Goal: Information Seeking & Learning: Learn about a topic

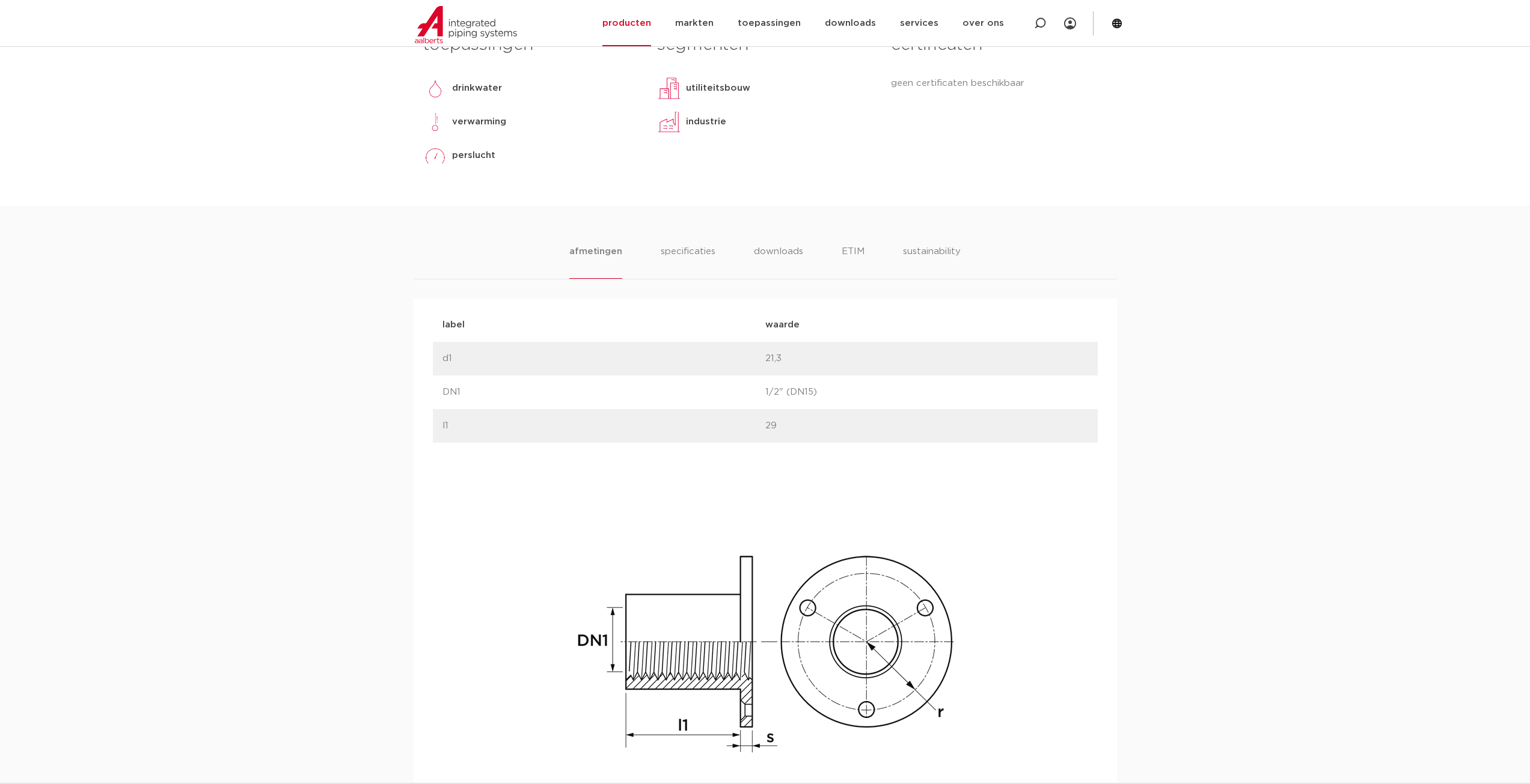
scroll to position [541, 0]
click at [701, 263] on li "specificaties" at bounding box center [687, 260] width 57 height 35
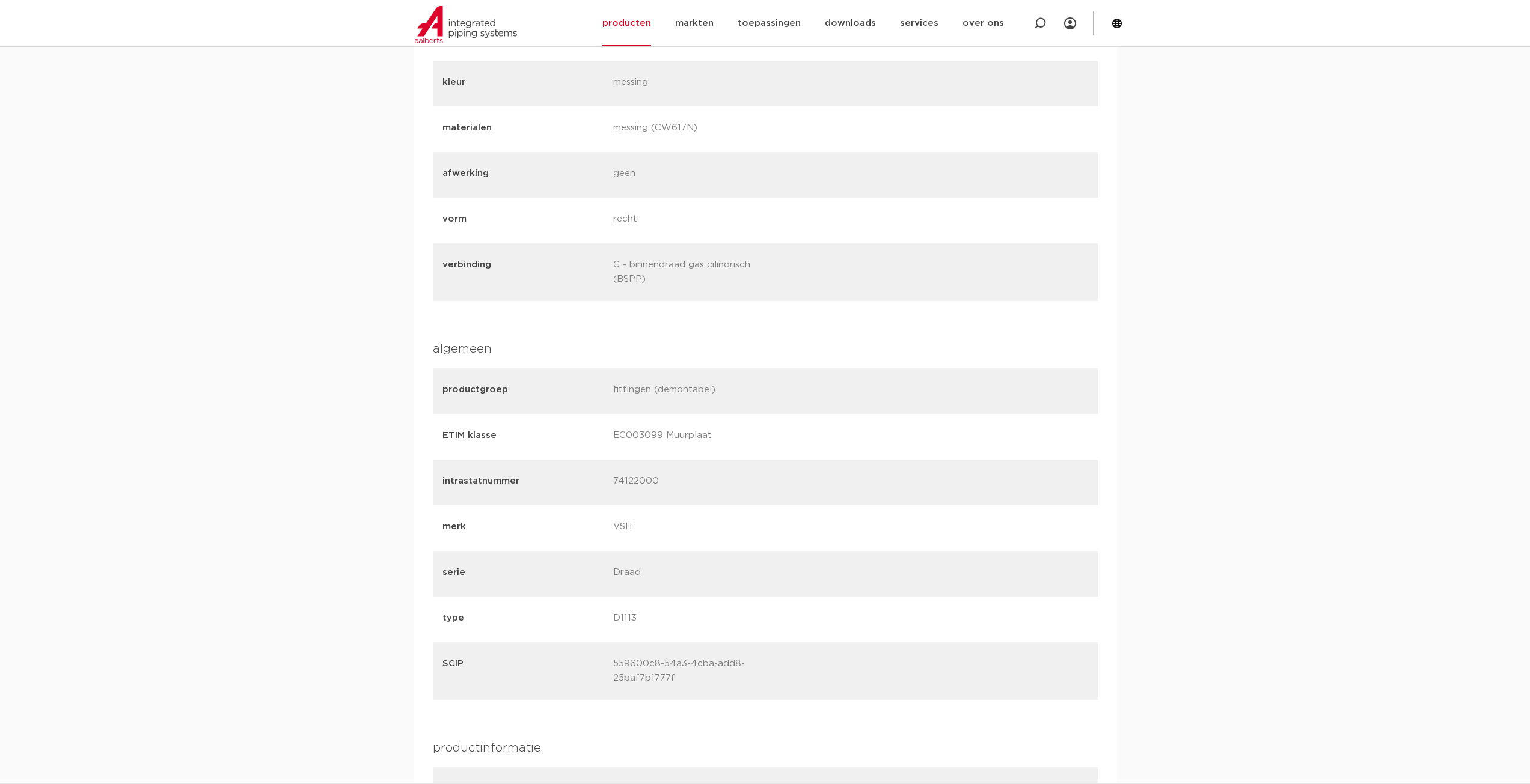
scroll to position [841, 0]
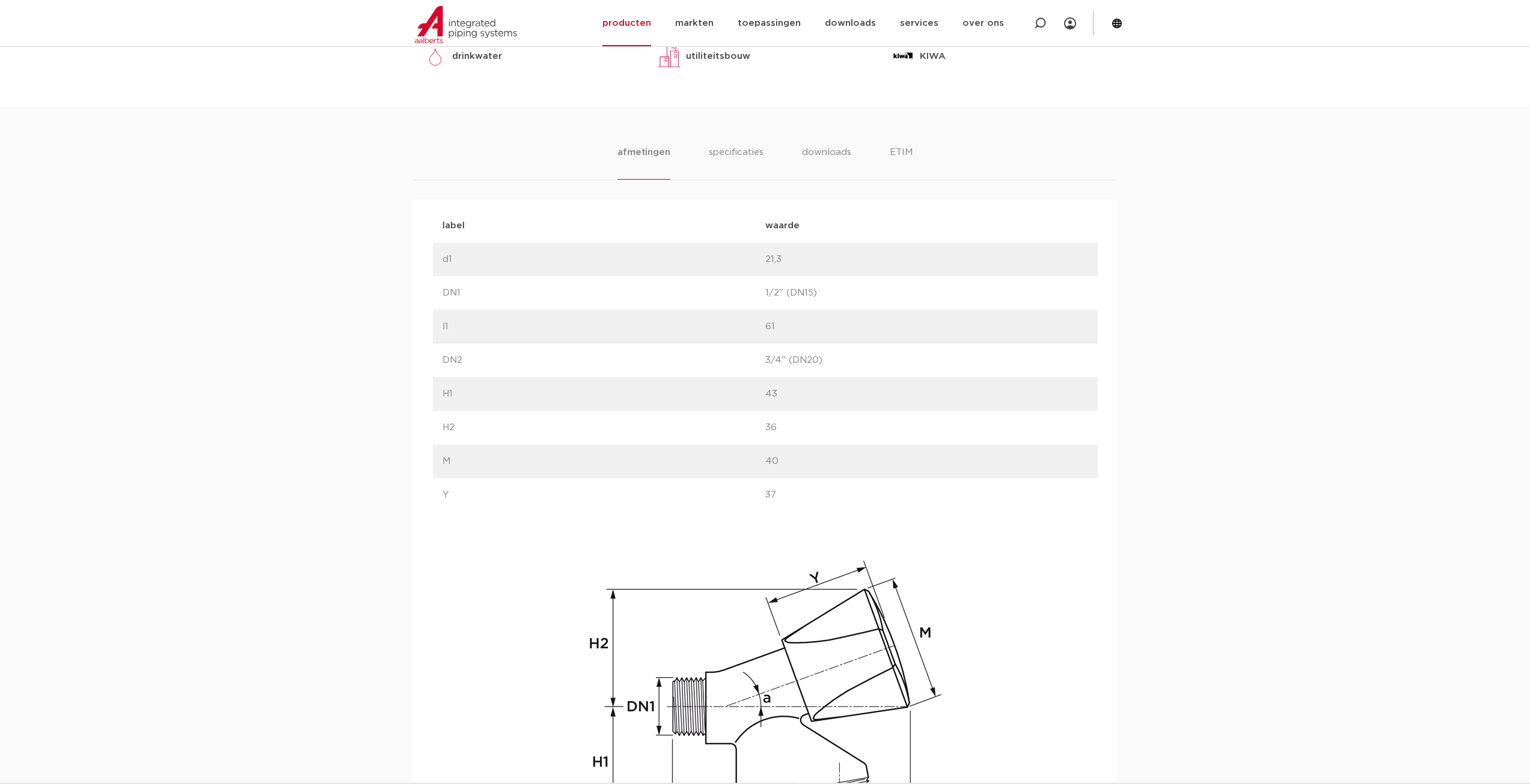
scroll to position [541, 0]
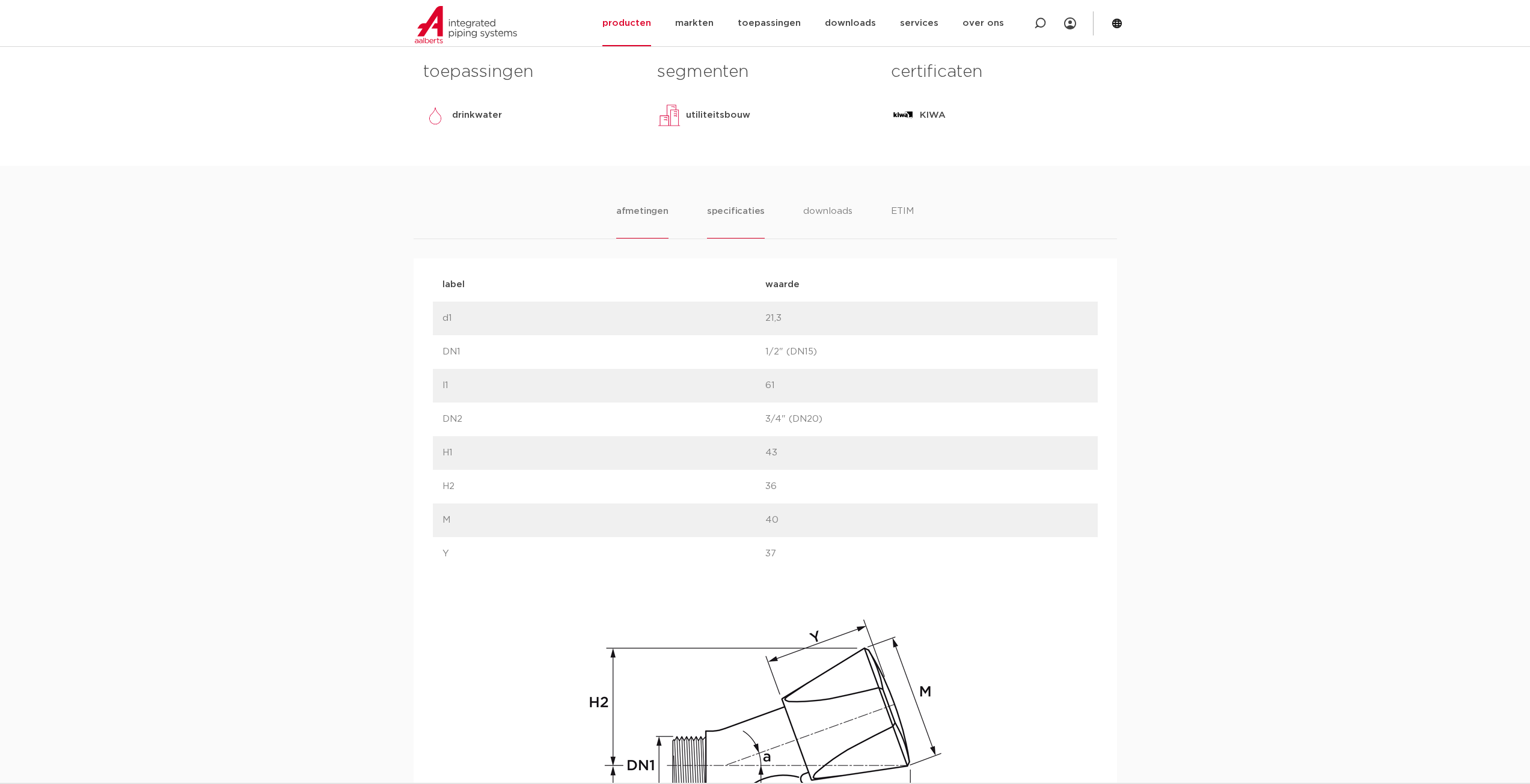
click at [746, 213] on li "specificaties" at bounding box center [735, 222] width 57 height 35
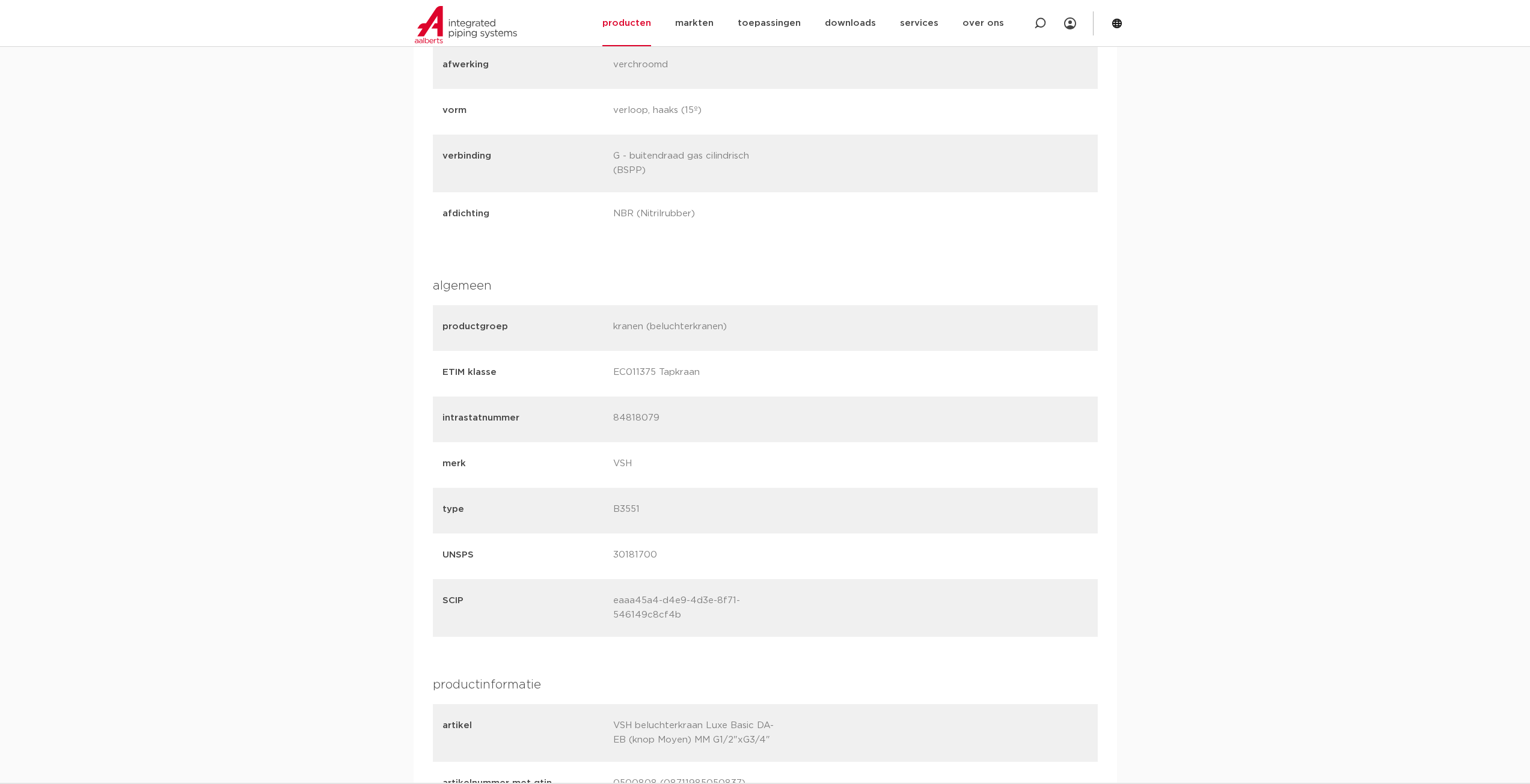
scroll to position [901, 0]
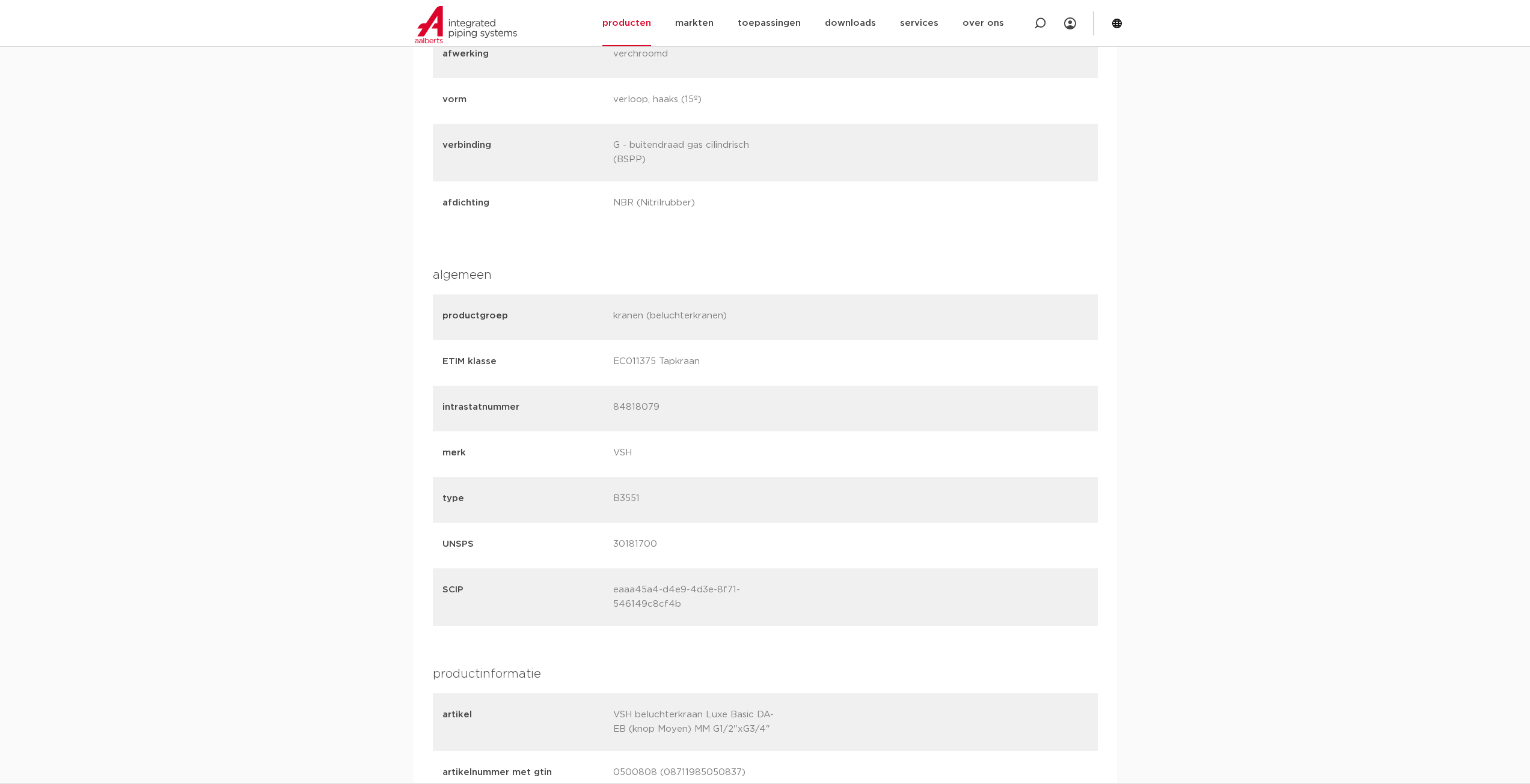
click at [1138, 452] on div "afmetingen specificaties downloads ETIM [GEOGRAPHIC_DATA] specificaties downloa…" at bounding box center [765, 580] width 1530 height 1549
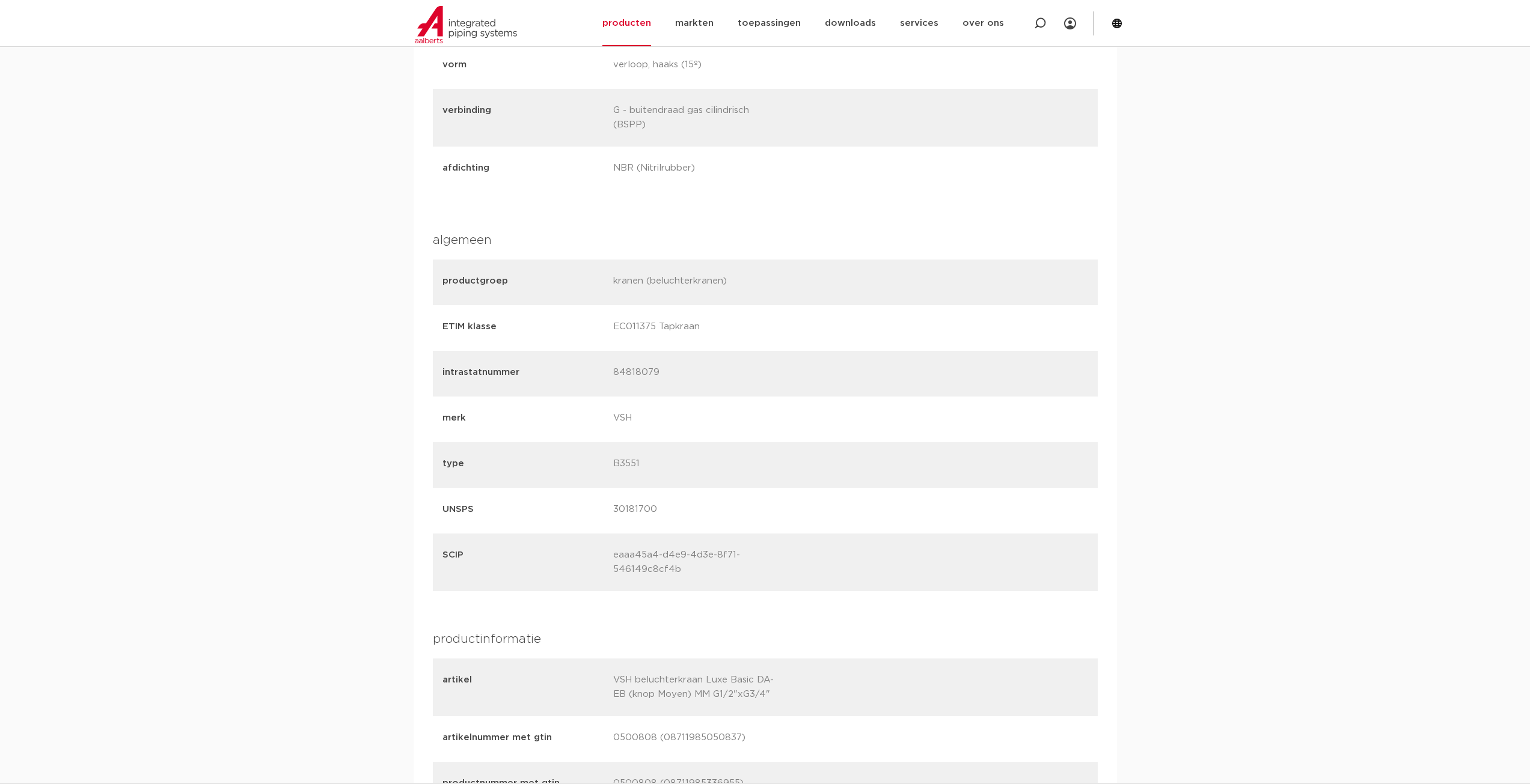
scroll to position [1082, 0]
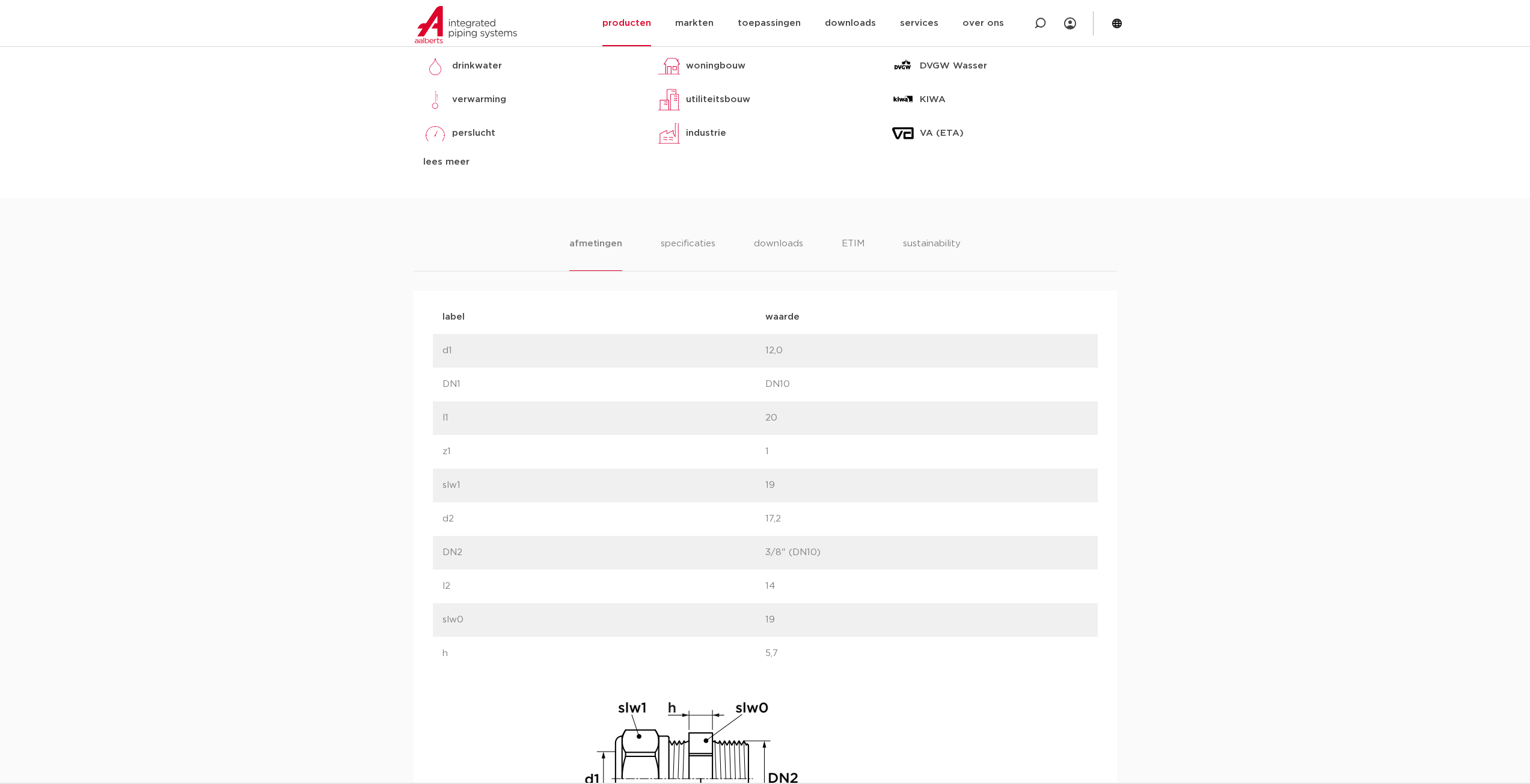
scroll to position [458, 0]
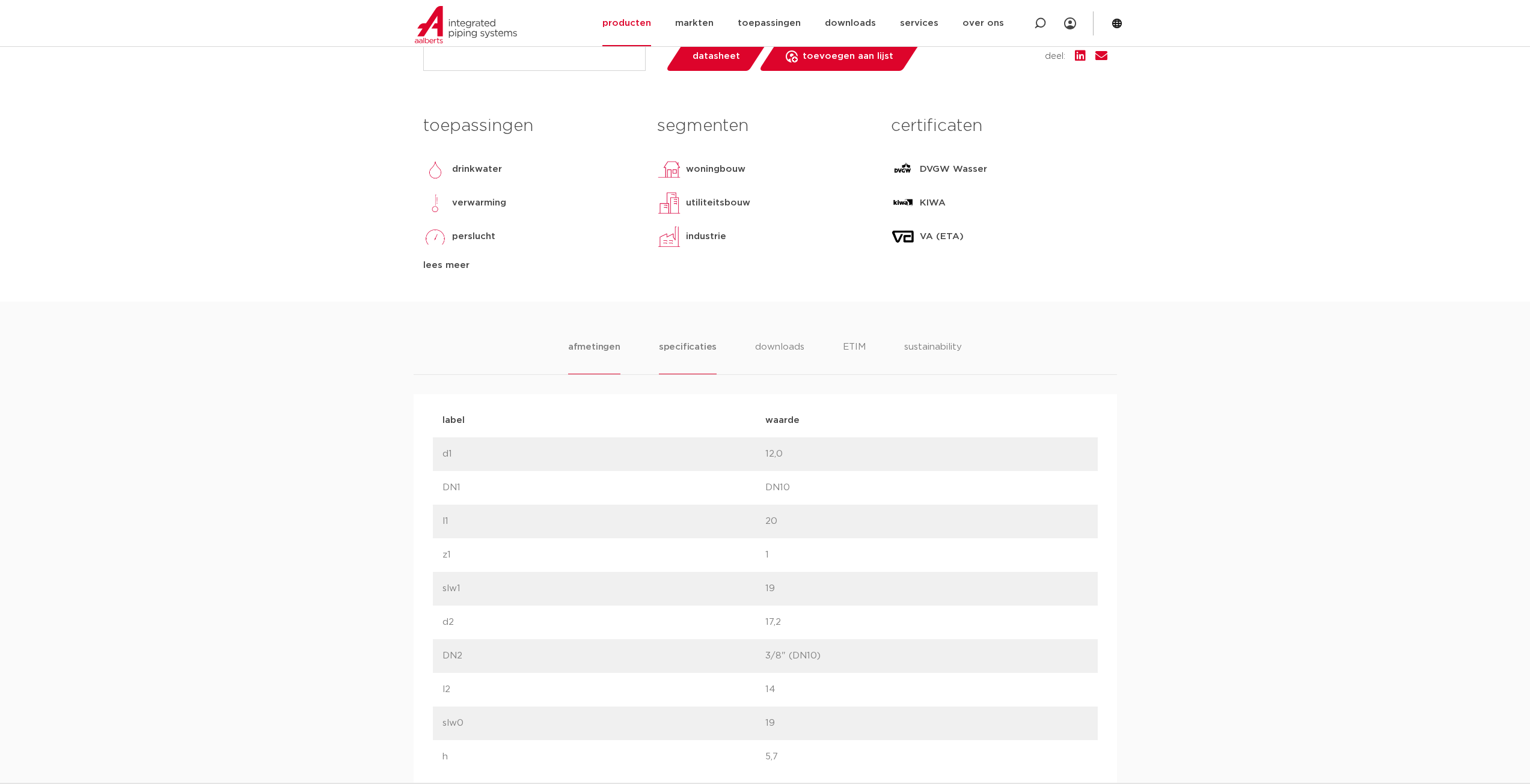
click at [695, 350] on li "specificaties" at bounding box center [687, 357] width 57 height 35
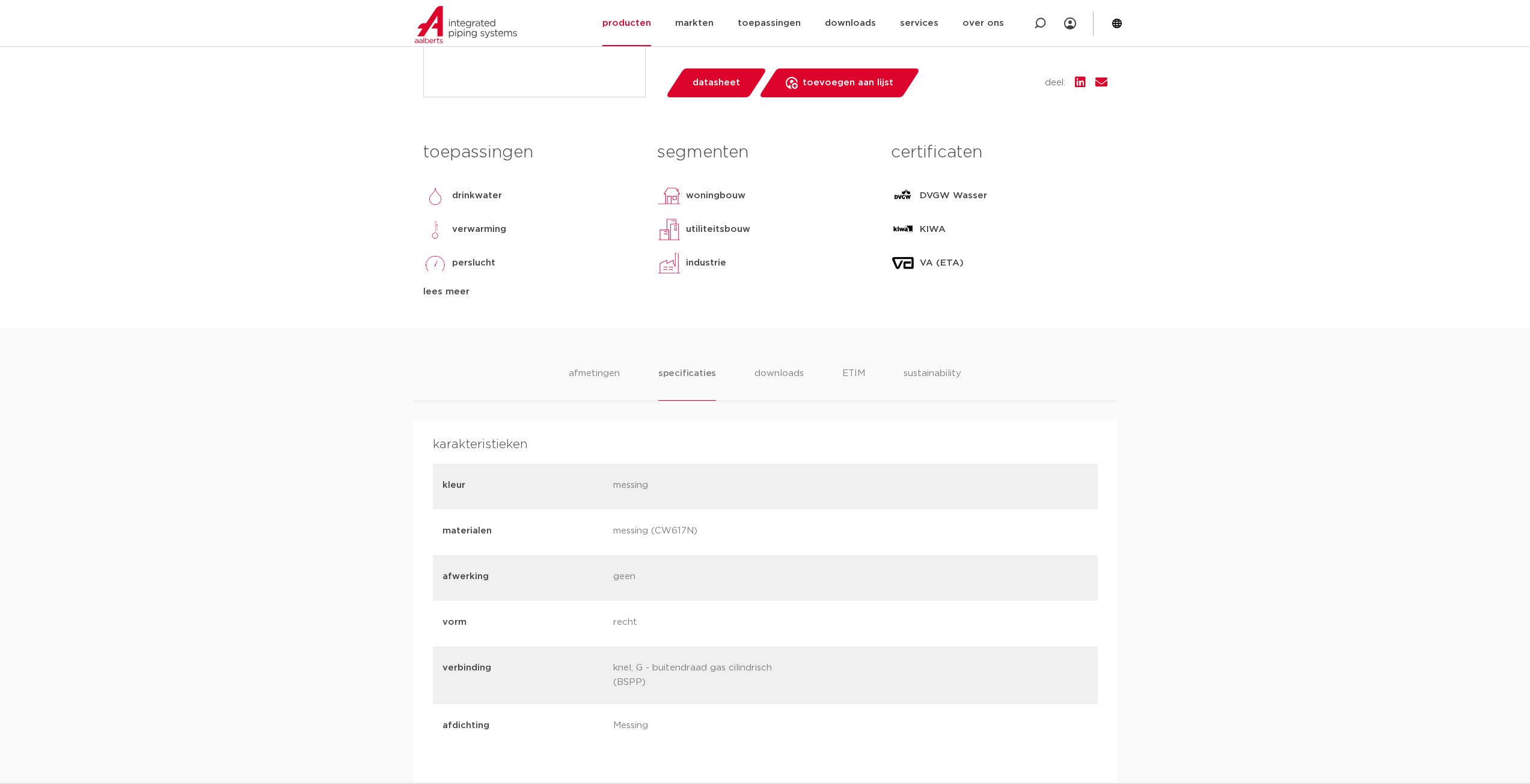
scroll to position [157, 0]
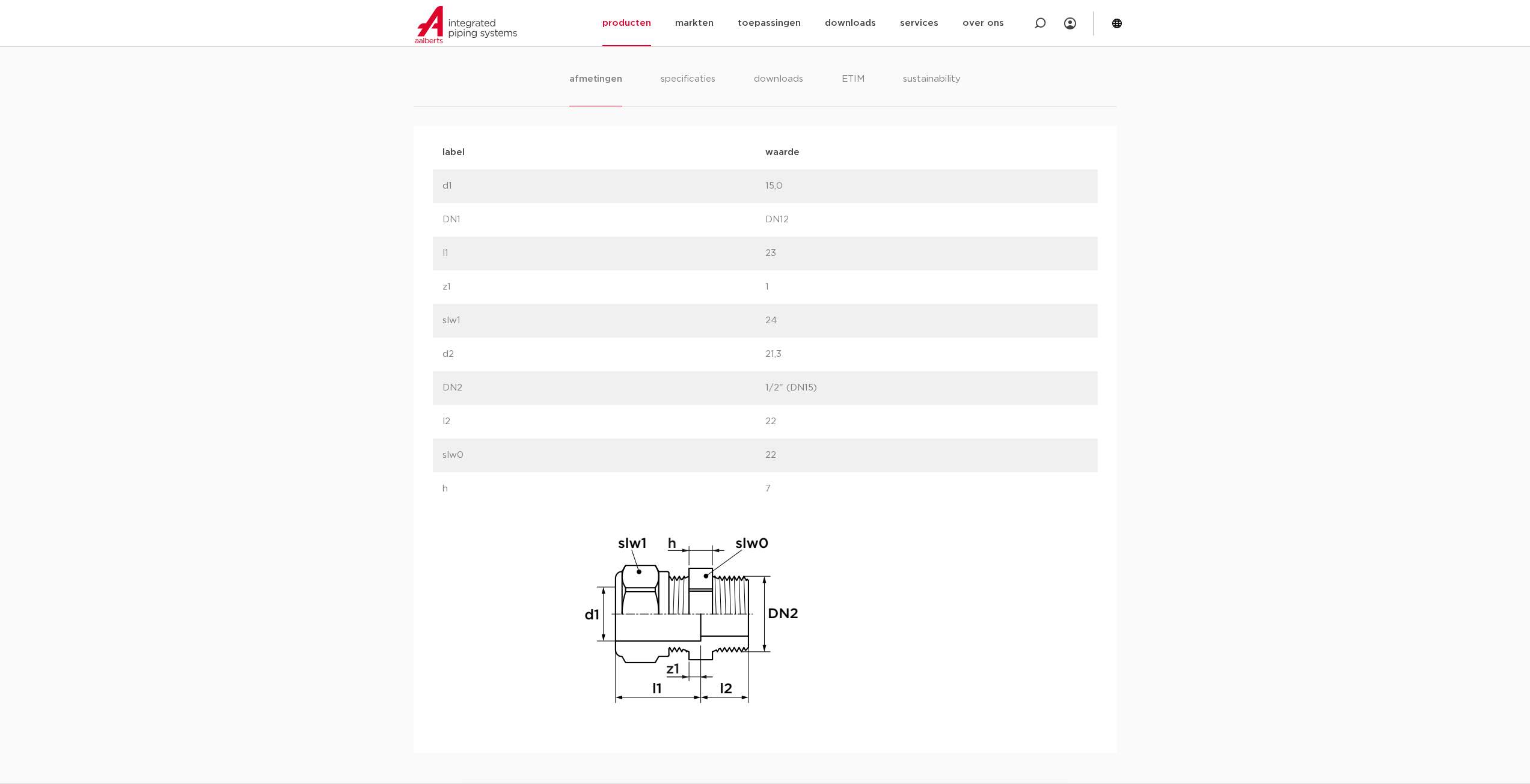
scroll to position [721, 0]
click at [672, 86] on li "specificaties" at bounding box center [687, 94] width 57 height 35
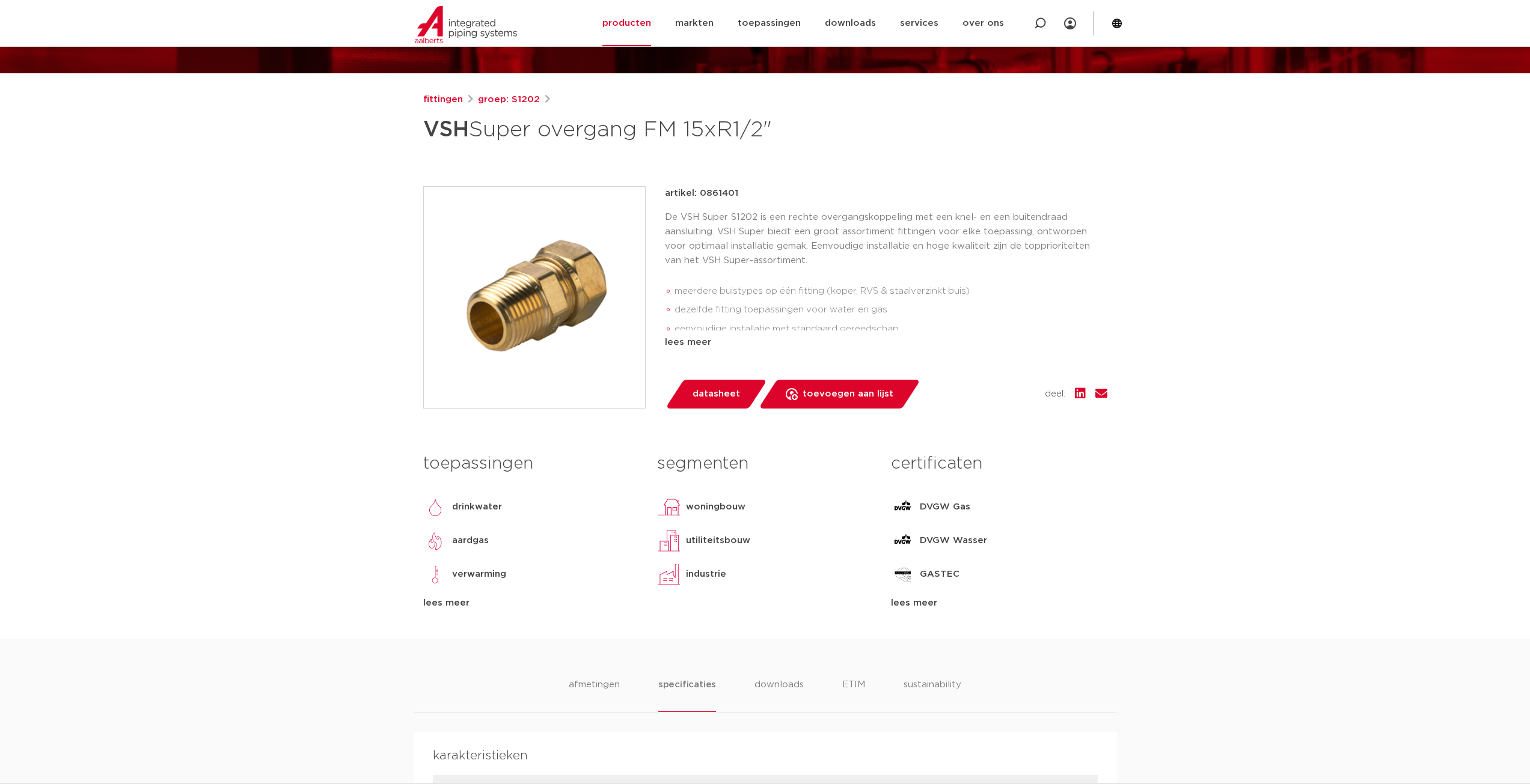
scroll to position [0, 0]
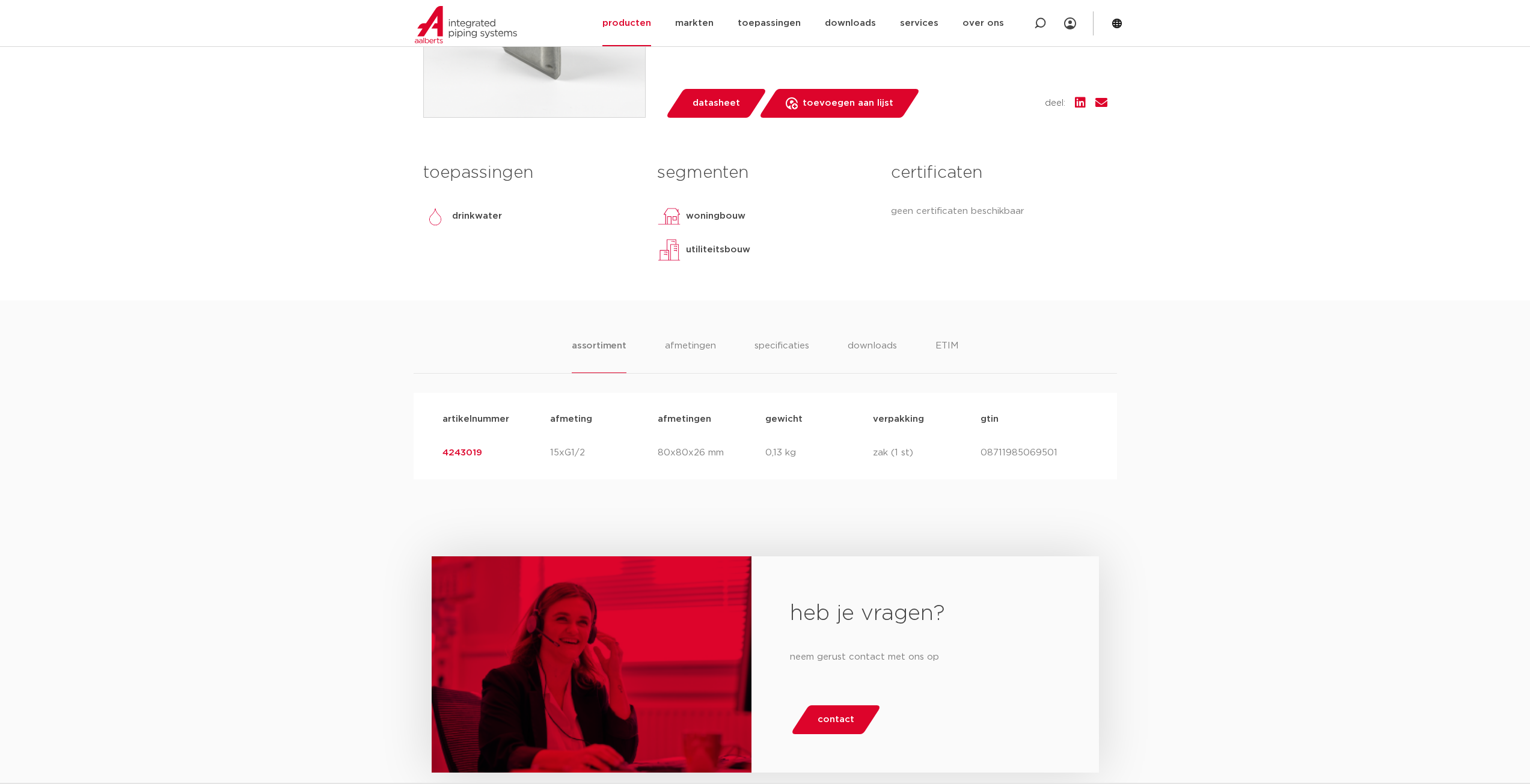
scroll to position [410, 0]
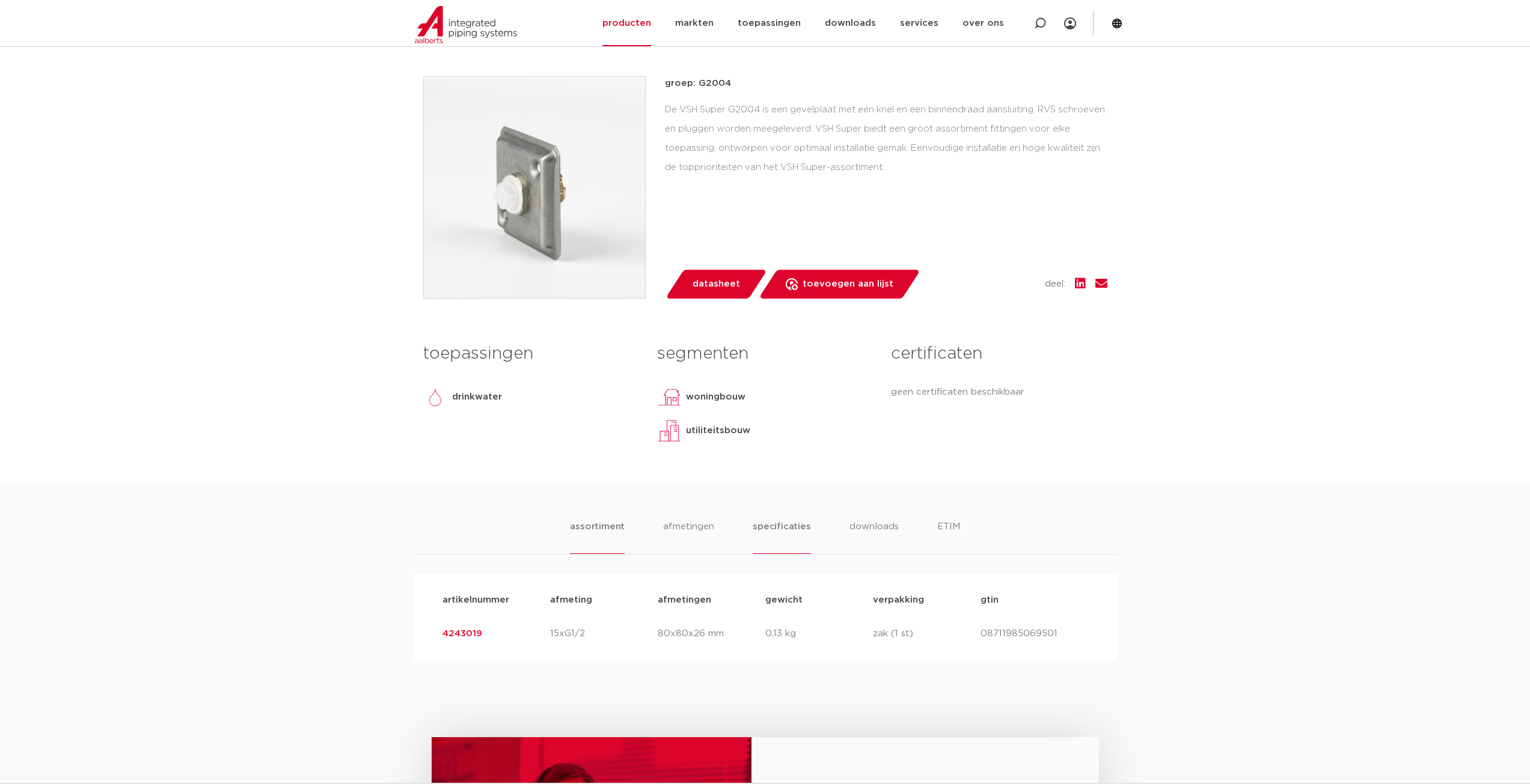
click at [776, 524] on li "specificaties" at bounding box center [781, 537] width 57 height 35
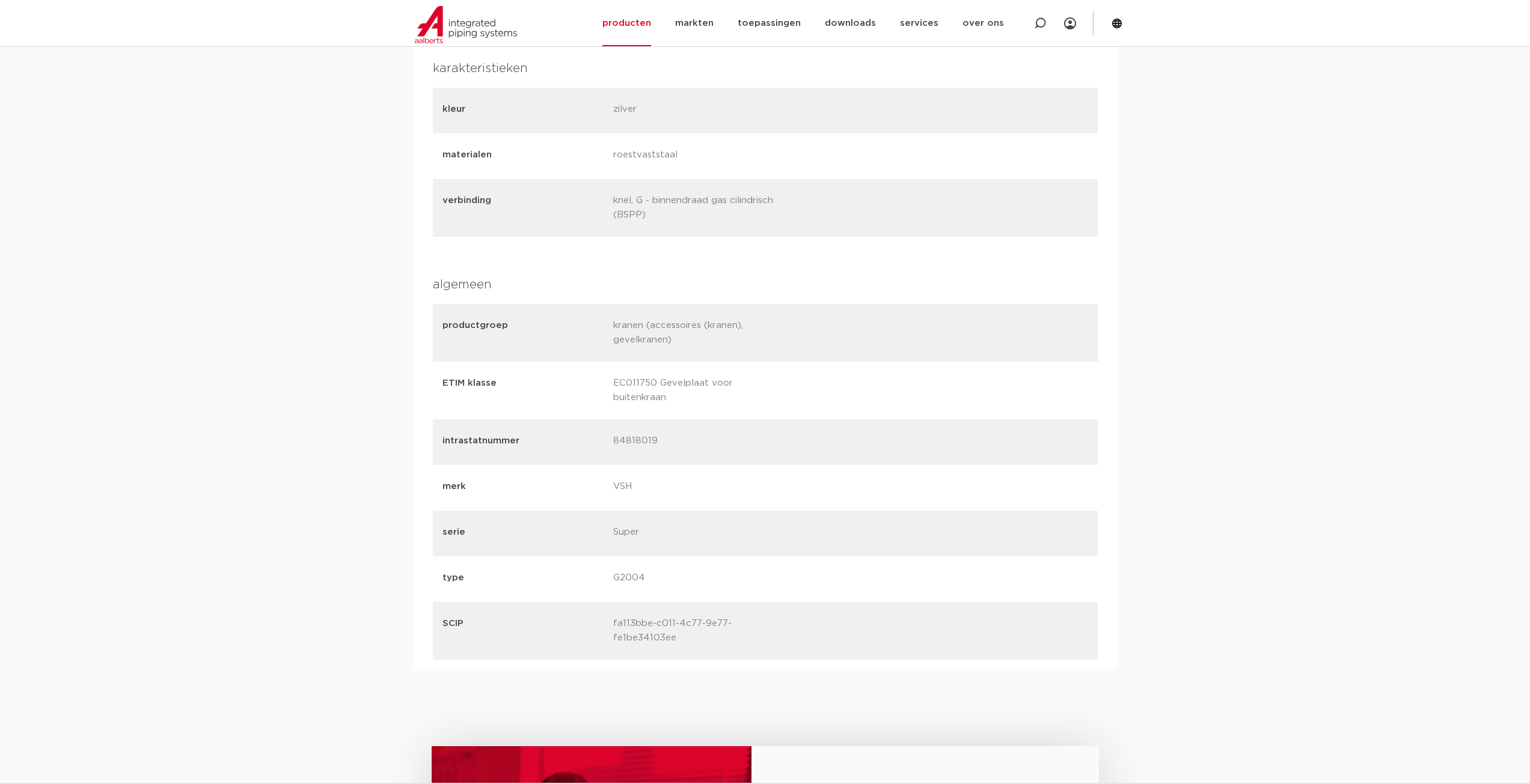
scroll to position [771, 0]
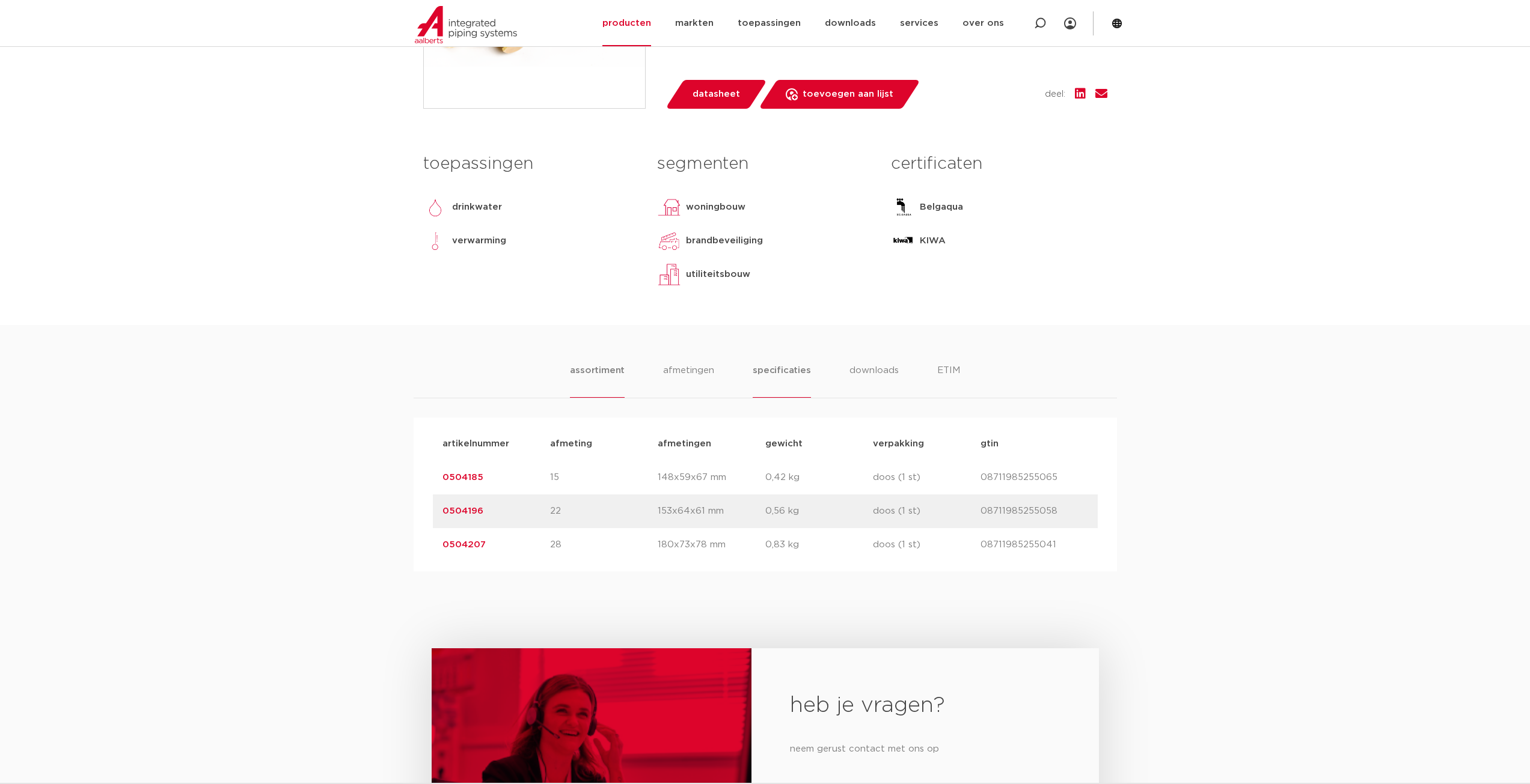
click at [763, 398] on li "specificaties" at bounding box center [781, 381] width 57 height 35
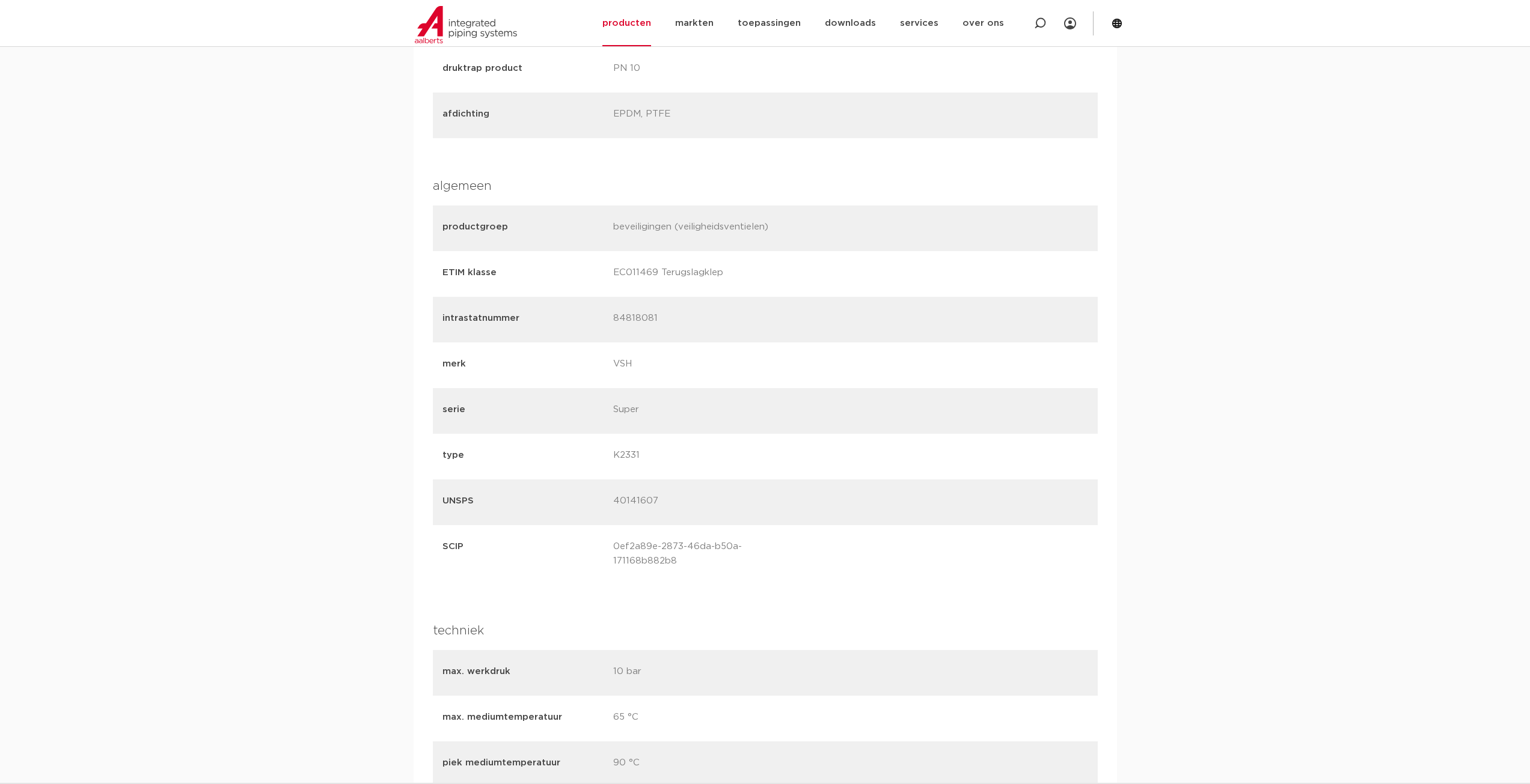
scroll to position [1081, 0]
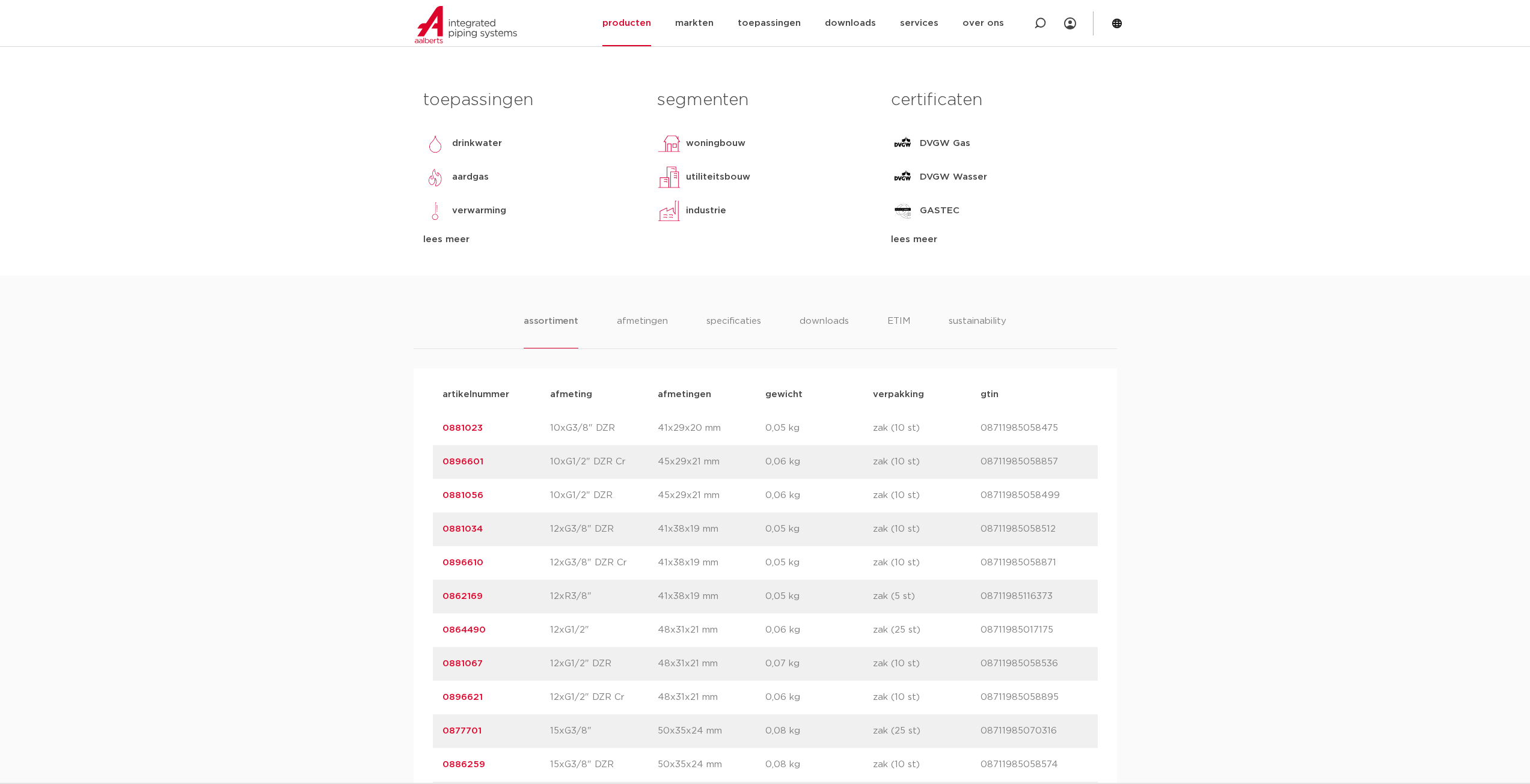
scroll to position [541, 0]
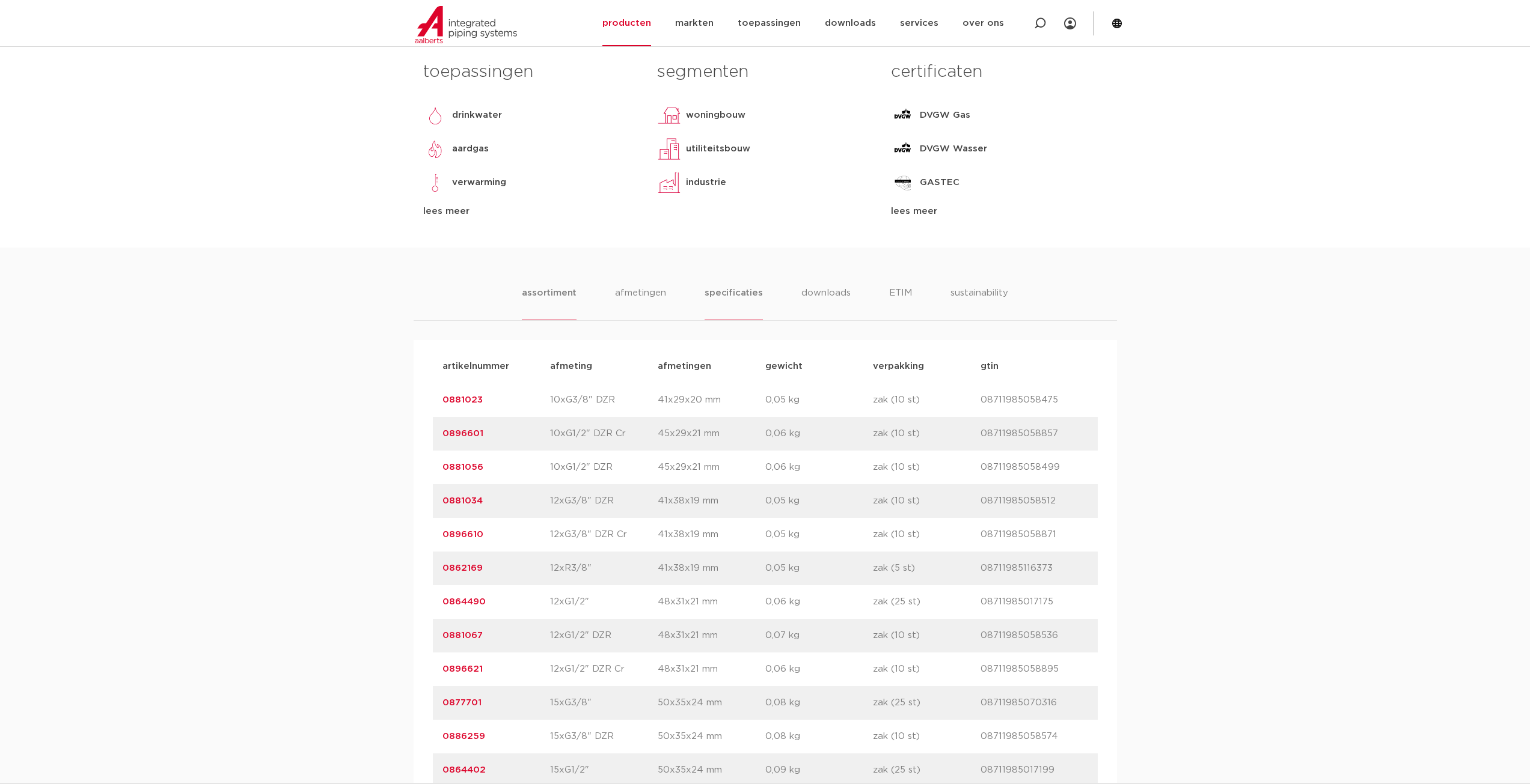
click at [736, 298] on li "specificaties" at bounding box center [733, 303] width 57 height 35
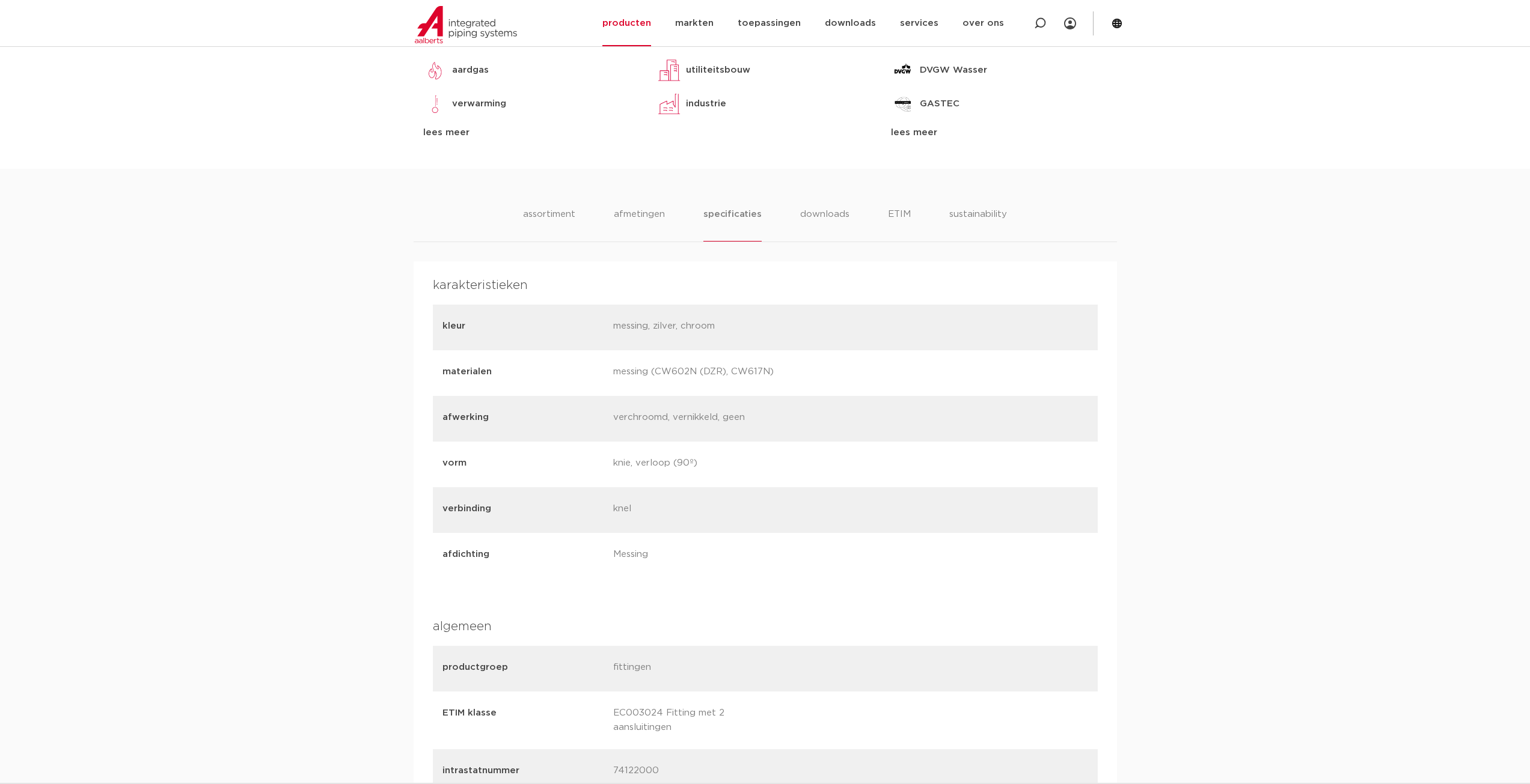
scroll to position [601, 0]
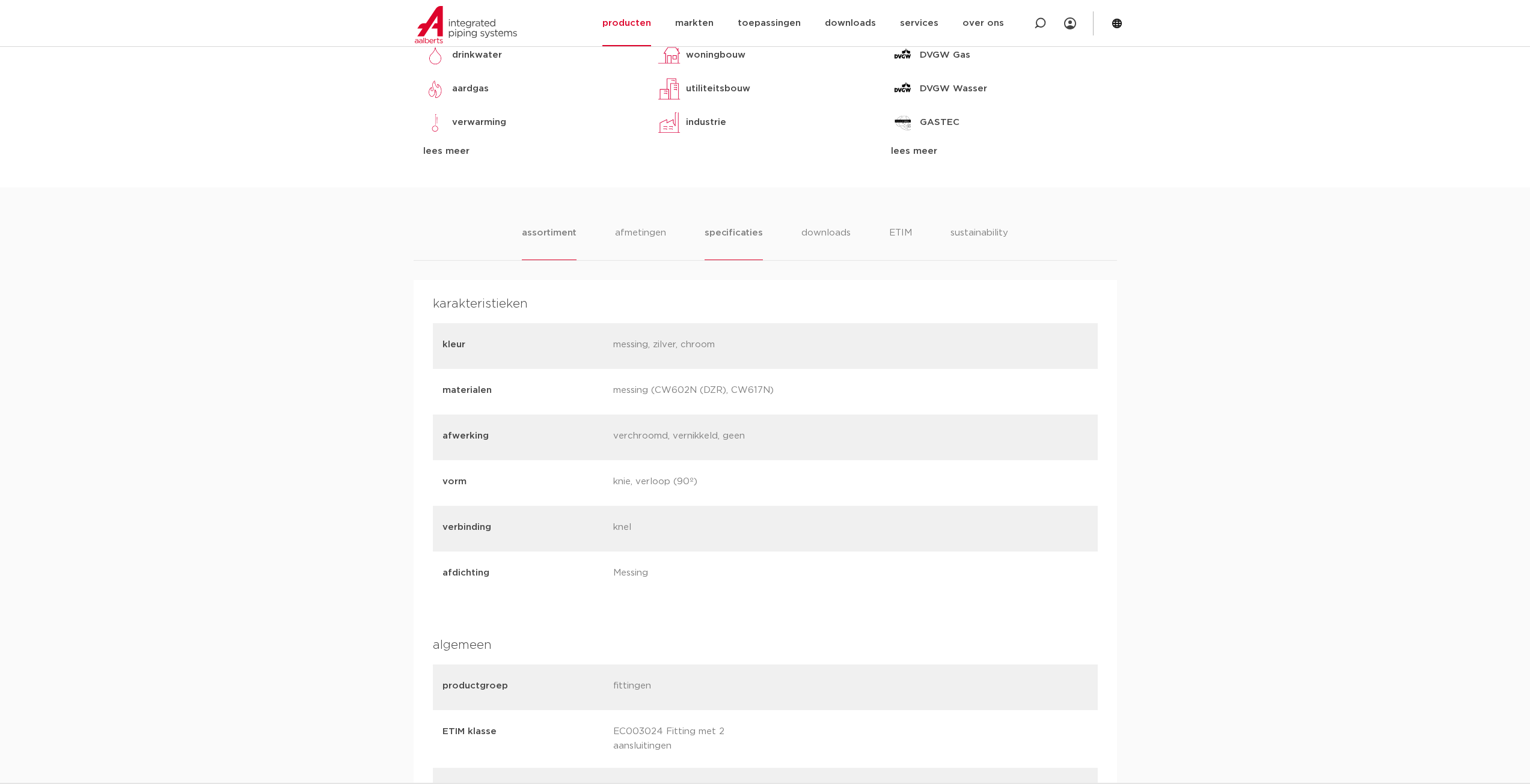
click at [543, 235] on li "assortiment" at bounding box center [549, 243] width 55 height 35
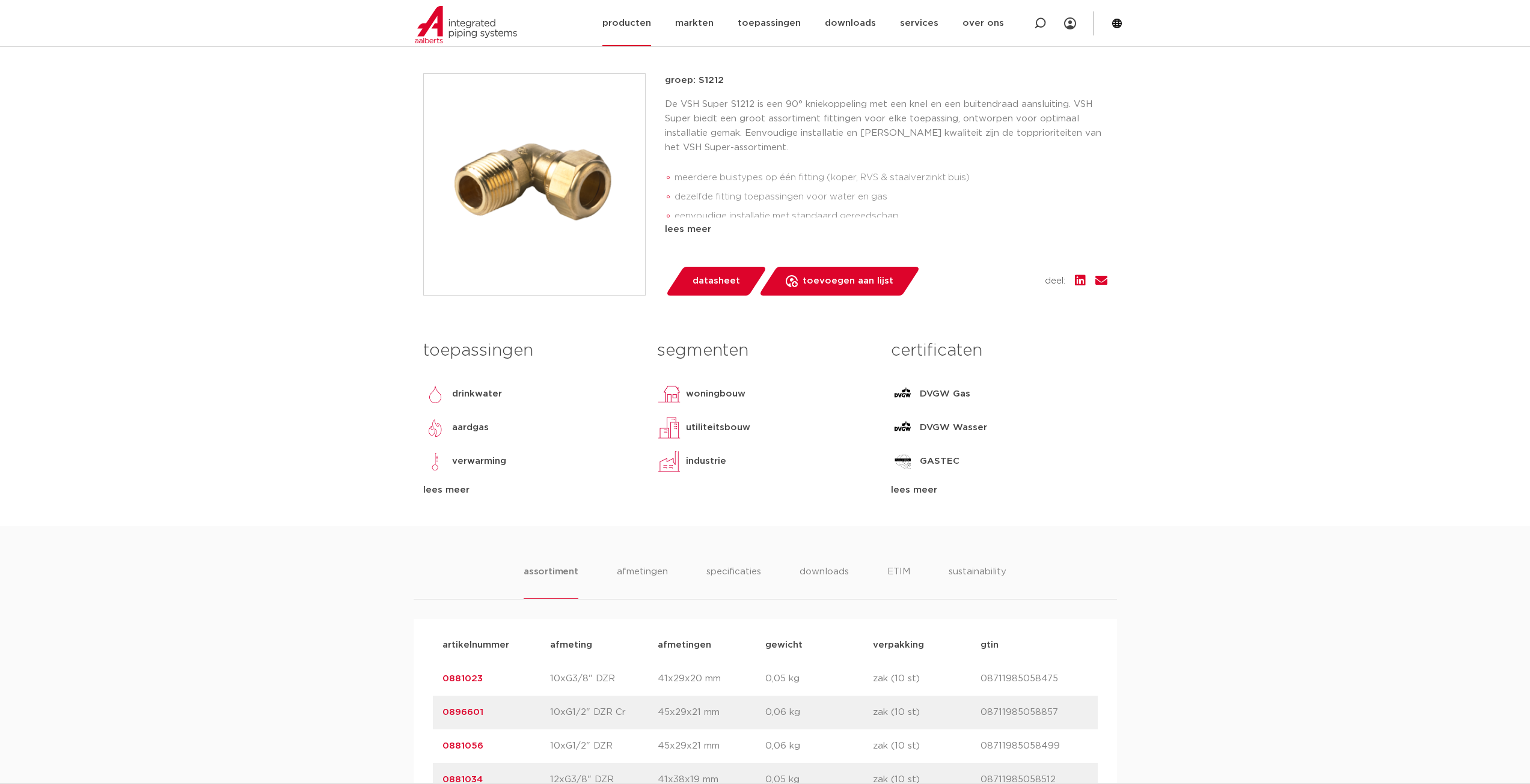
scroll to position [240, 0]
